Goal: Information Seeking & Learning: Find specific fact

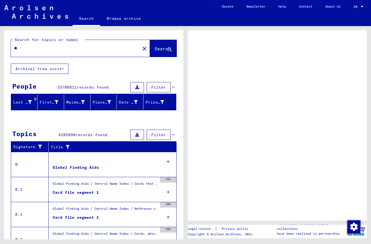
type input "*"
type input "******"
click at [166, 49] on span "Search" at bounding box center [162, 48] width 16 height 5
click at [162, 49] on span "Search" at bounding box center [162, 48] width 16 height 5
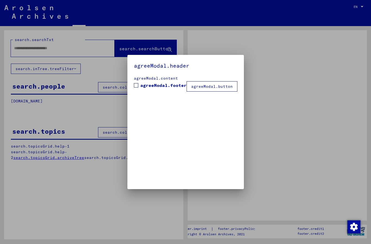
type input "**********"
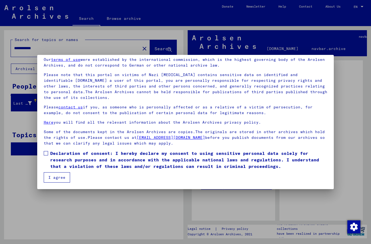
scroll to position [23, 0]
click at [48, 155] on label "Declaration of consent: I hereby declare my consent to using sensitive personal…" at bounding box center [186, 160] width 284 height 20
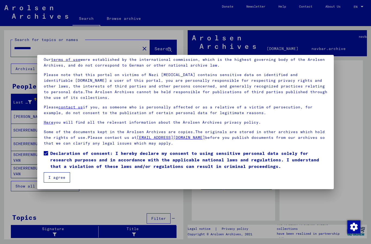
click at [49, 176] on button "I agree" at bounding box center [57, 177] width 26 height 10
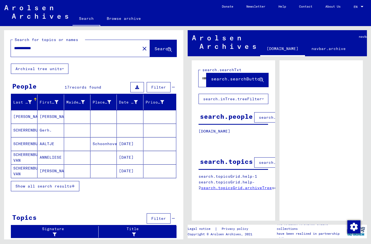
click at [139, 52] on button "close" at bounding box center [144, 48] width 11 height 11
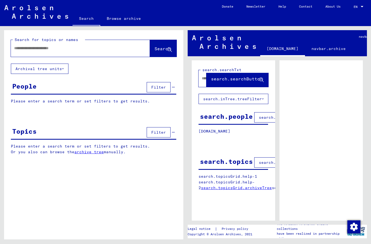
click at [37, 54] on div at bounding box center [74, 48] width 126 height 12
click at [27, 49] on input "text" at bounding box center [75, 48] width 123 height 6
type input "******"
click at [154, 51] on span "Search" at bounding box center [162, 48] width 16 height 5
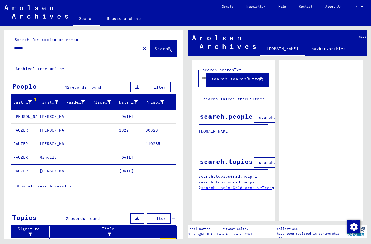
click at [7, 204] on div at bounding box center [93, 201] width 179 height 7
click at [172, 205] on div at bounding box center [93, 201] width 179 height 7
click at [26, 172] on mat-cell "PAUZER" at bounding box center [24, 170] width 26 height 13
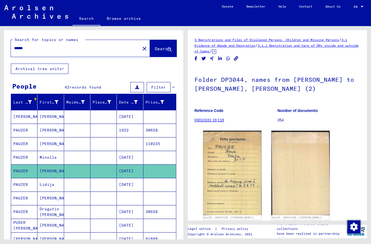
click at [23, 178] on mat-cell "PAUZER" at bounding box center [24, 184] width 26 height 13
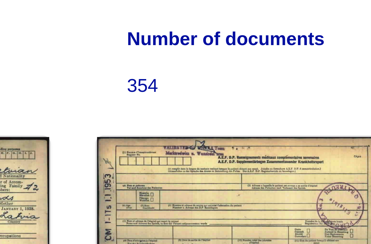
scroll to position [5, 0]
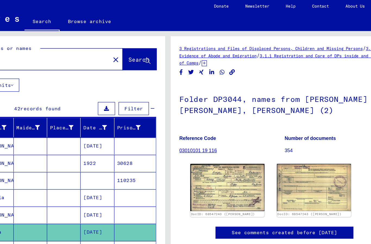
click at [203, 131] on img at bounding box center [232, 149] width 58 height 37
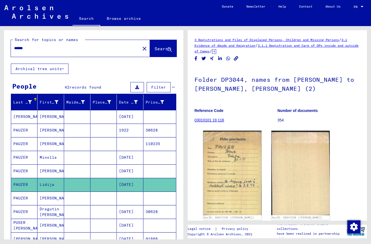
click at [23, 191] on mat-cell "PAUZER" at bounding box center [24, 197] width 26 height 13
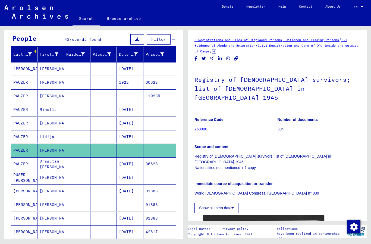
scroll to position [48, 0]
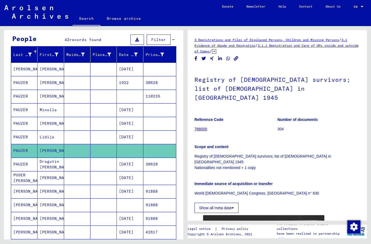
click at [24, 157] on mat-cell "PAUZER" at bounding box center [24, 163] width 26 height 13
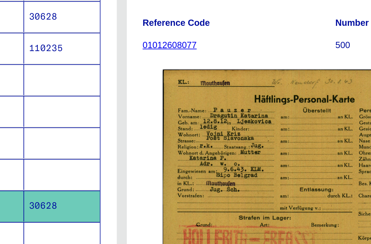
scroll to position [21, 0]
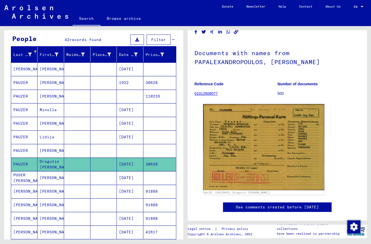
click at [23, 144] on mat-cell "PAUZER" at bounding box center [24, 150] width 26 height 13
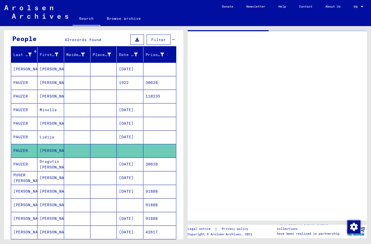
click at [21, 130] on mat-cell "PAUZER" at bounding box center [24, 136] width 26 height 13
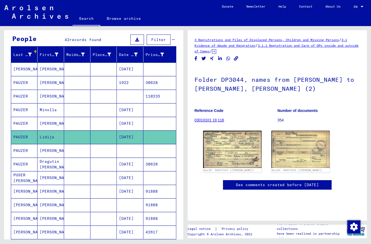
click at [300, 108] on b "Number of documents" at bounding box center [297, 110] width 40 height 4
click at [215, 118] on link "03010101 19 116" at bounding box center [209, 120] width 30 height 4
click at [214, 118] on link "03010101 19 116" at bounding box center [209, 120] width 30 height 4
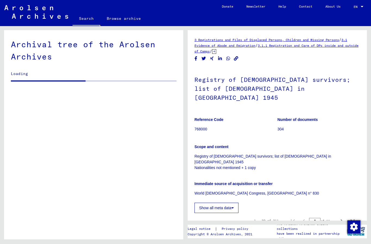
scroll to position [1257, 0]
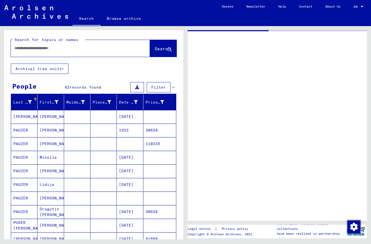
type input "********"
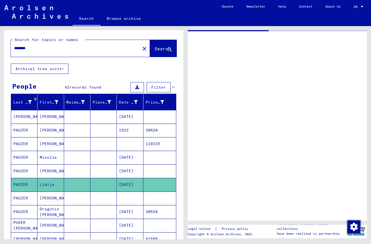
click at [23, 137] on mat-cell "PAUZER" at bounding box center [24, 143] width 26 height 13
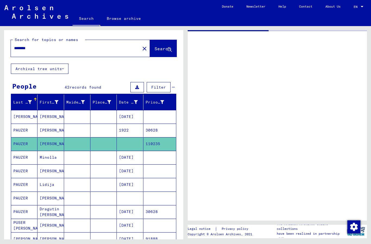
click at [42, 137] on mat-cell "[PERSON_NAME]" at bounding box center [50, 143] width 26 height 13
click at [21, 137] on mat-cell "PAUZER" at bounding box center [24, 143] width 26 height 13
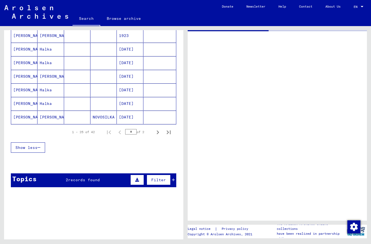
scroll to position [325, 0]
